Goal: Task Accomplishment & Management: Manage account settings

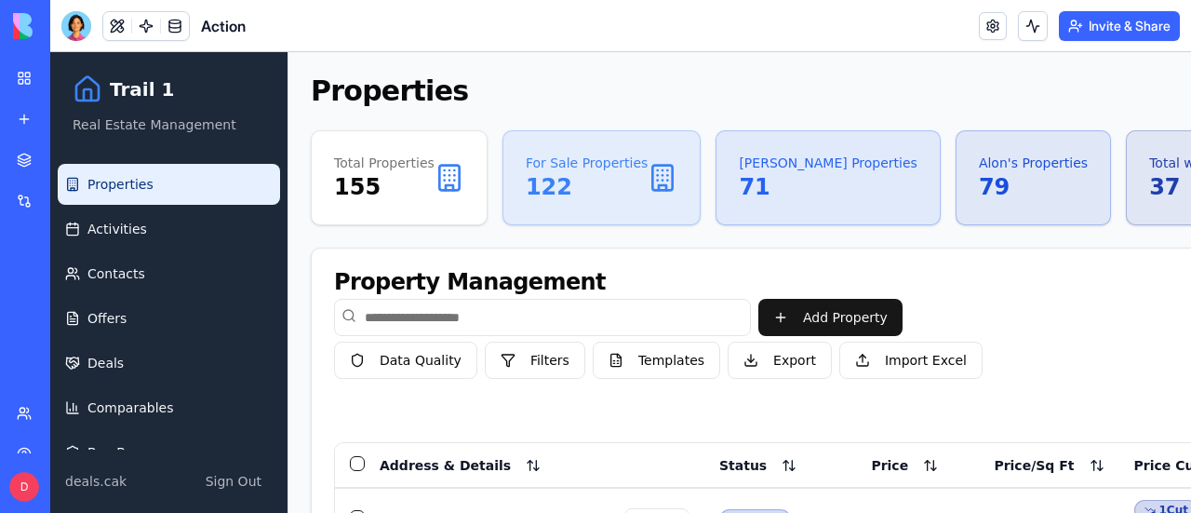
click at [528, 359] on button "Filters" at bounding box center [535, 359] width 100 height 37
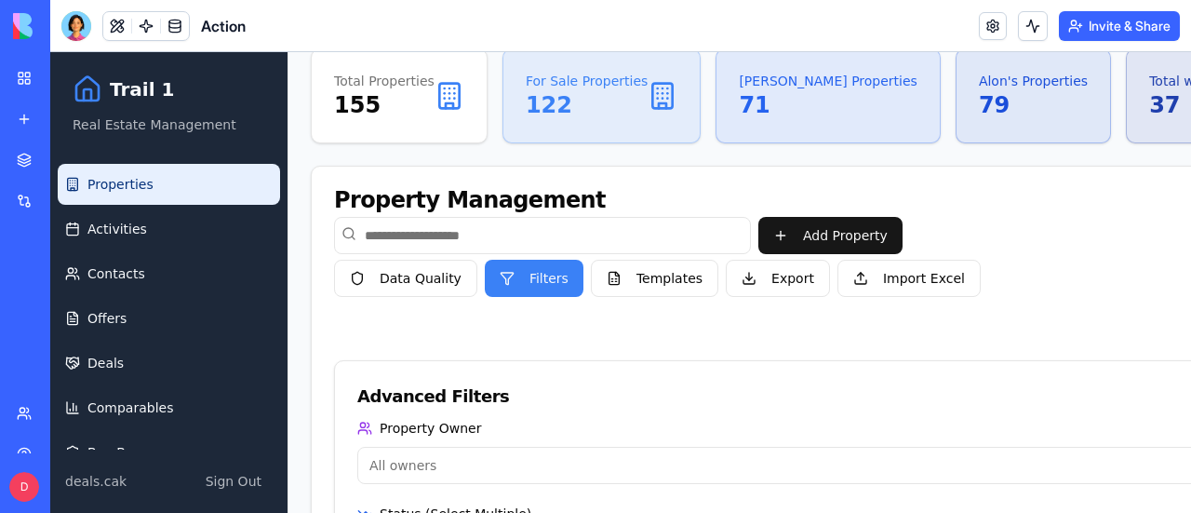
scroll to position [279, 0]
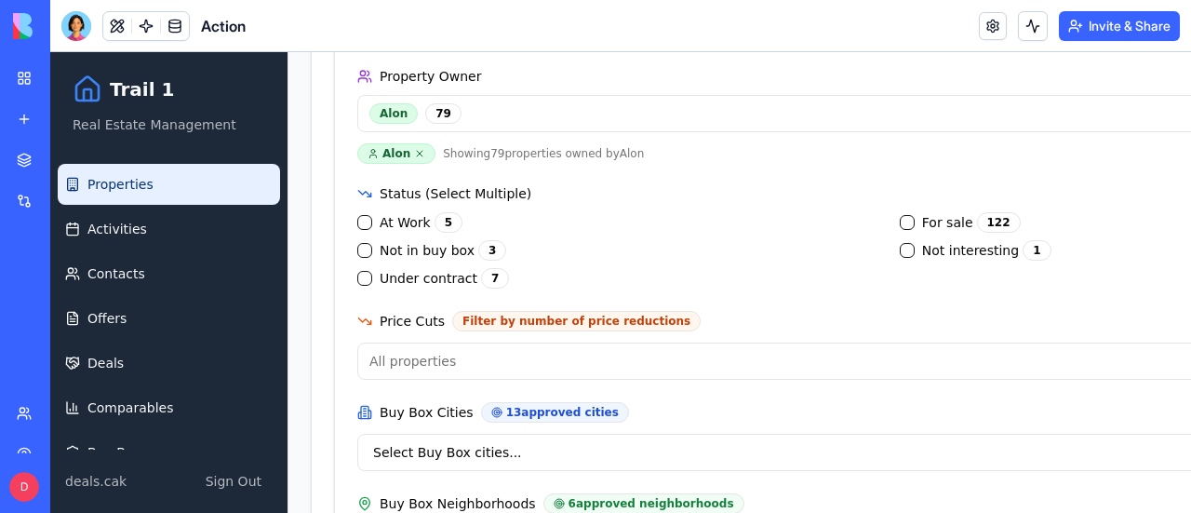
scroll to position [465, 0]
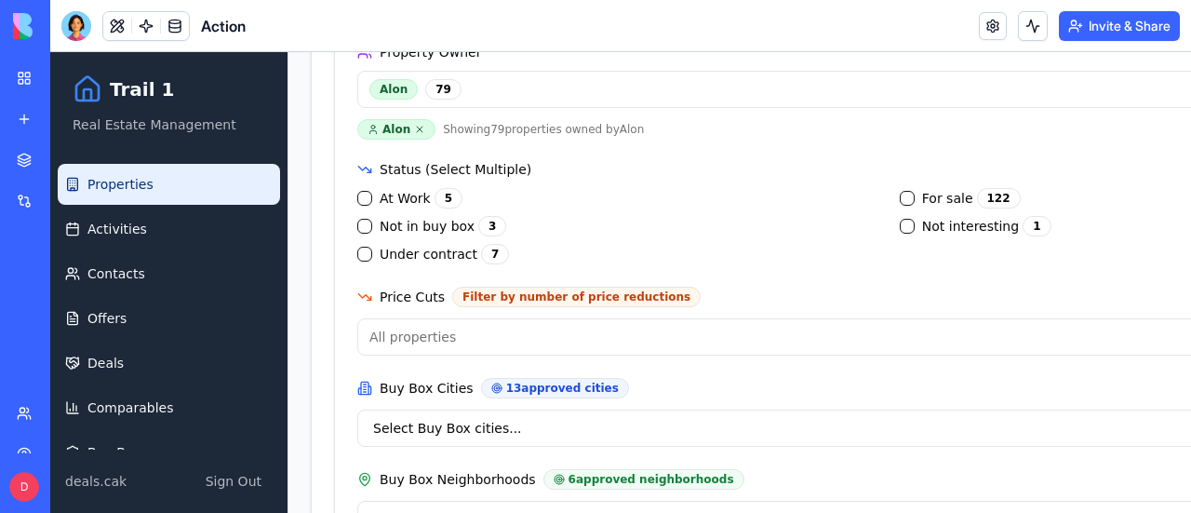
click at [900, 195] on sale "For sale 122" at bounding box center [907, 198] width 15 height 15
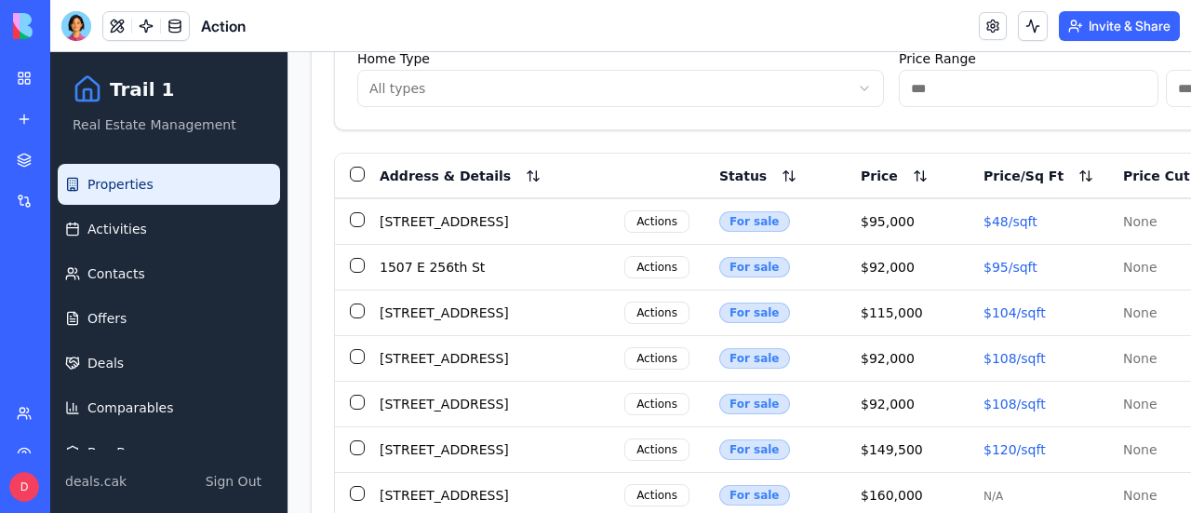
scroll to position [1209, 0]
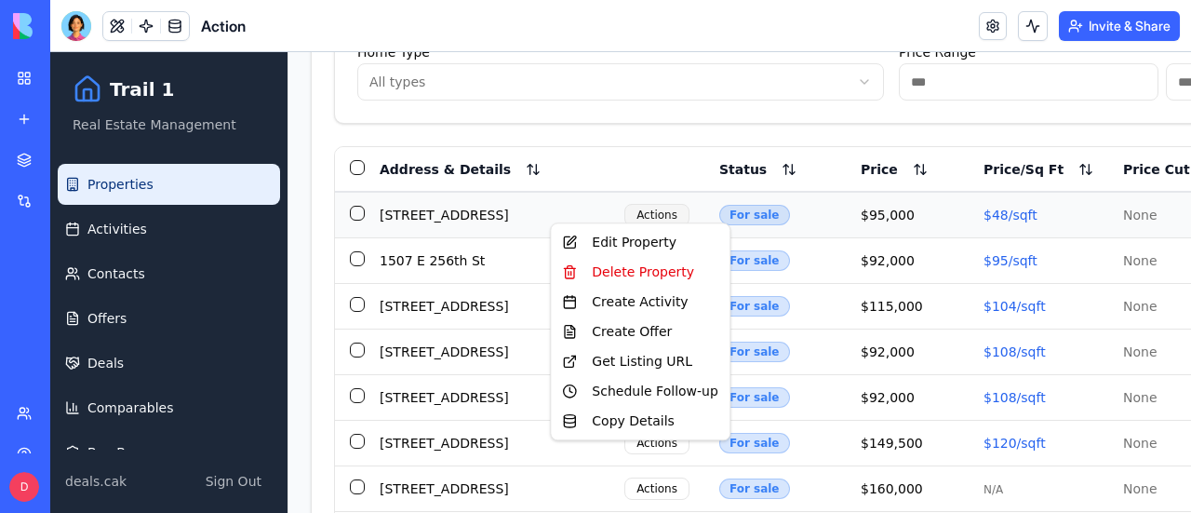
click at [616, 367] on div "Get Listing URL" at bounding box center [639, 361] width 171 height 30
click at [633, 360] on div "View Listing" at bounding box center [639, 361] width 171 height 30
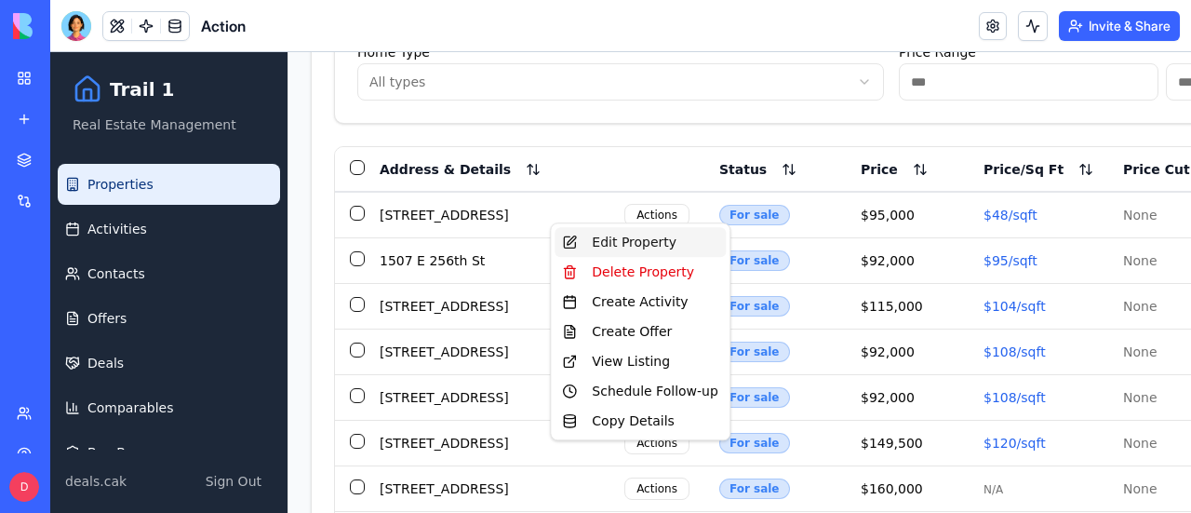
click at [614, 245] on div "Edit Property" at bounding box center [639, 242] width 171 height 30
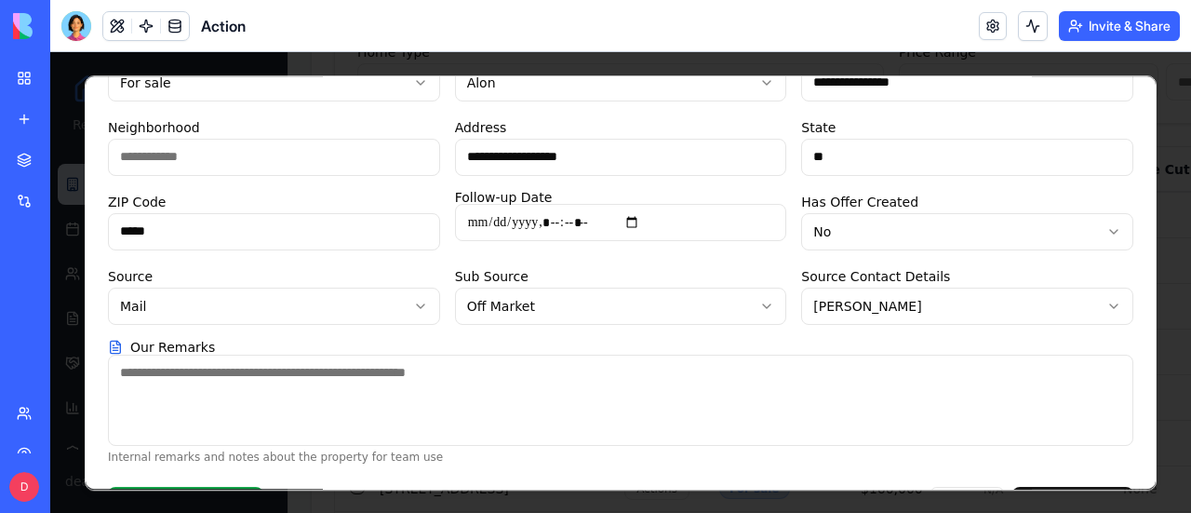
scroll to position [0, 0]
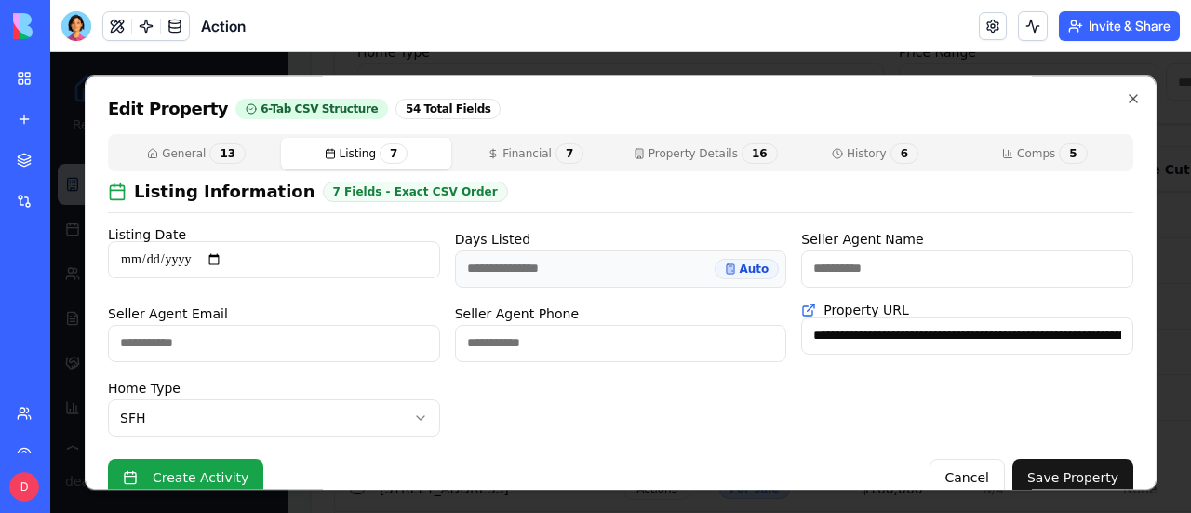
click at [363, 153] on button "Listing 7" at bounding box center [365, 154] width 169 height 32
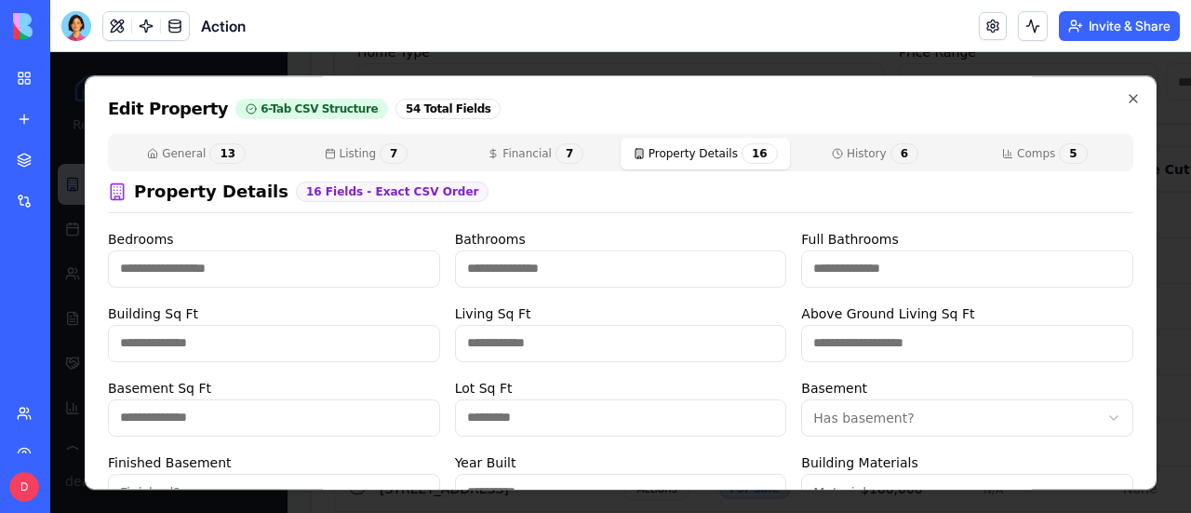
click at [674, 162] on button "Property Details 16" at bounding box center [705, 154] width 169 height 32
click at [515, 345] on input "Living Sq Ft" at bounding box center [621, 343] width 332 height 37
type input "****"
click at [631, 276] on input "*" at bounding box center [621, 268] width 332 height 37
click at [1003, 224] on div "Property Details 16 Fields - Exact CSV Order Bedrooms * Bathrooms * Full Bathro…" at bounding box center [620, 452] width 1025 height 546
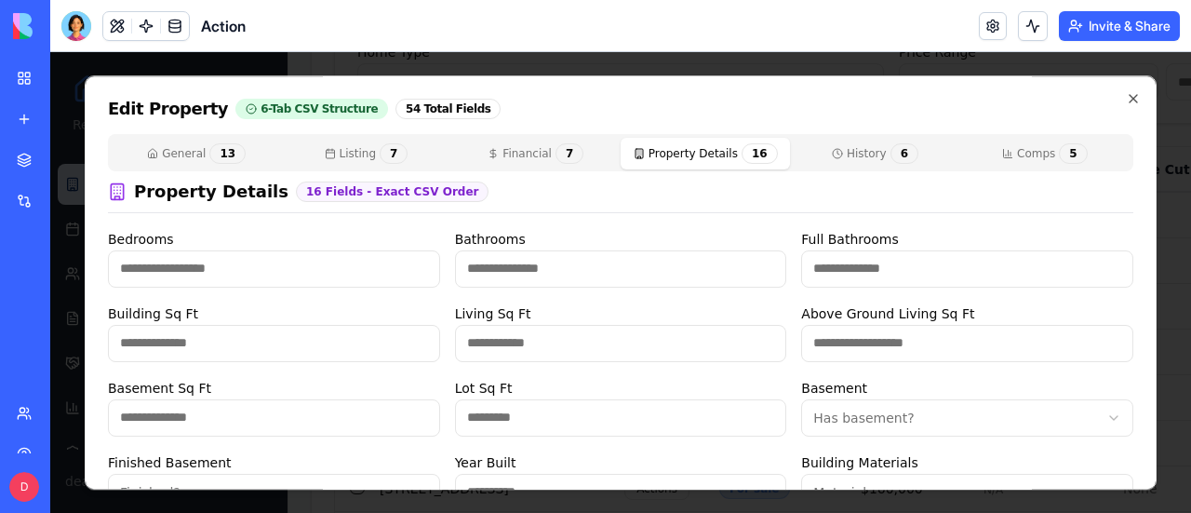
click at [500, 416] on input "Lot Sq Ft" at bounding box center [621, 417] width 332 height 37
type input "*****"
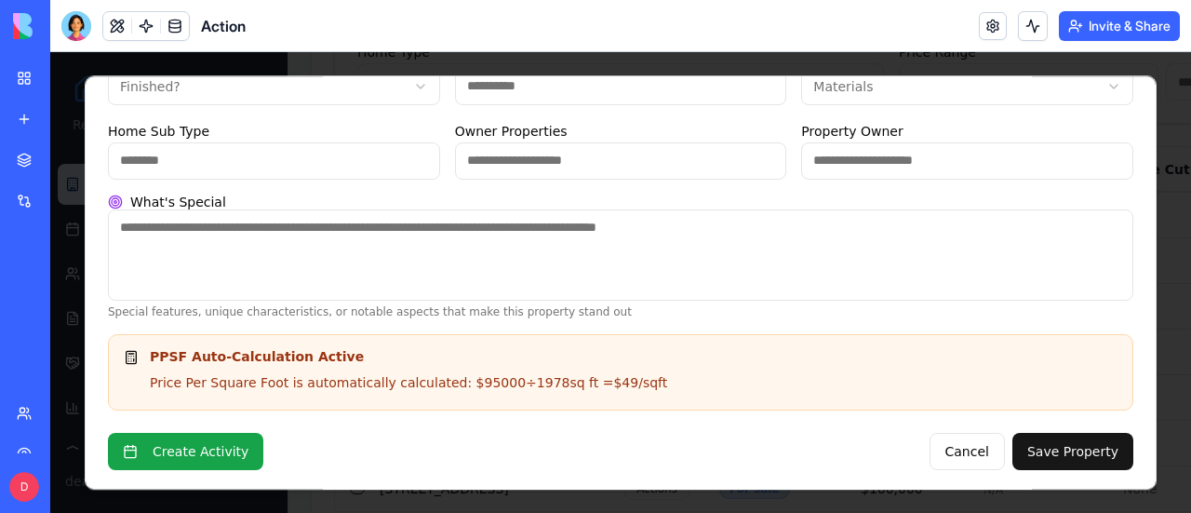
scroll to position [313, 0]
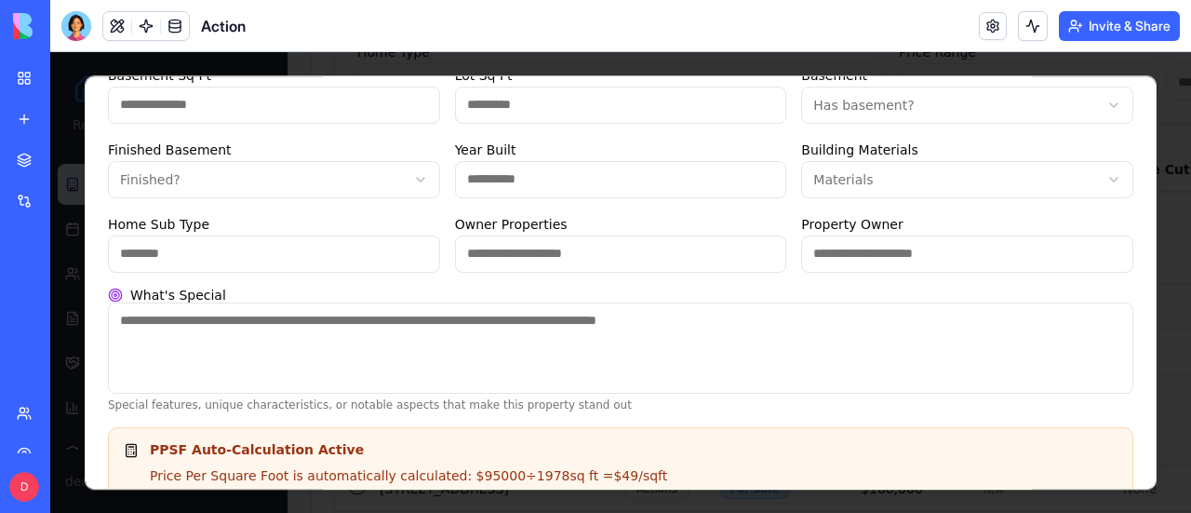
click at [536, 180] on input "Year Built" at bounding box center [621, 179] width 332 height 37
type input "****"
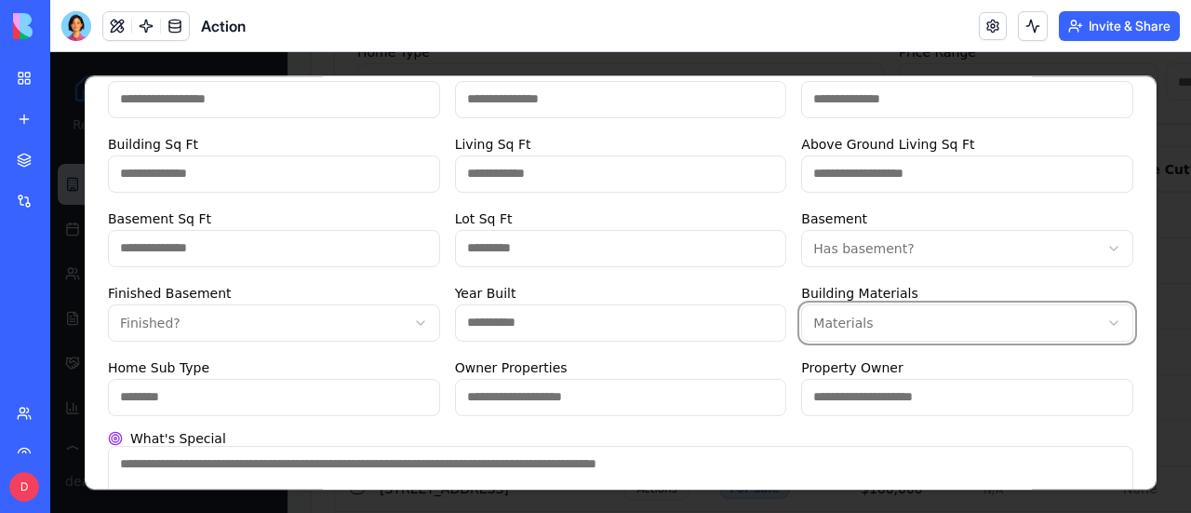
scroll to position [186, 0]
